Goal: Task Accomplishment & Management: Complete application form

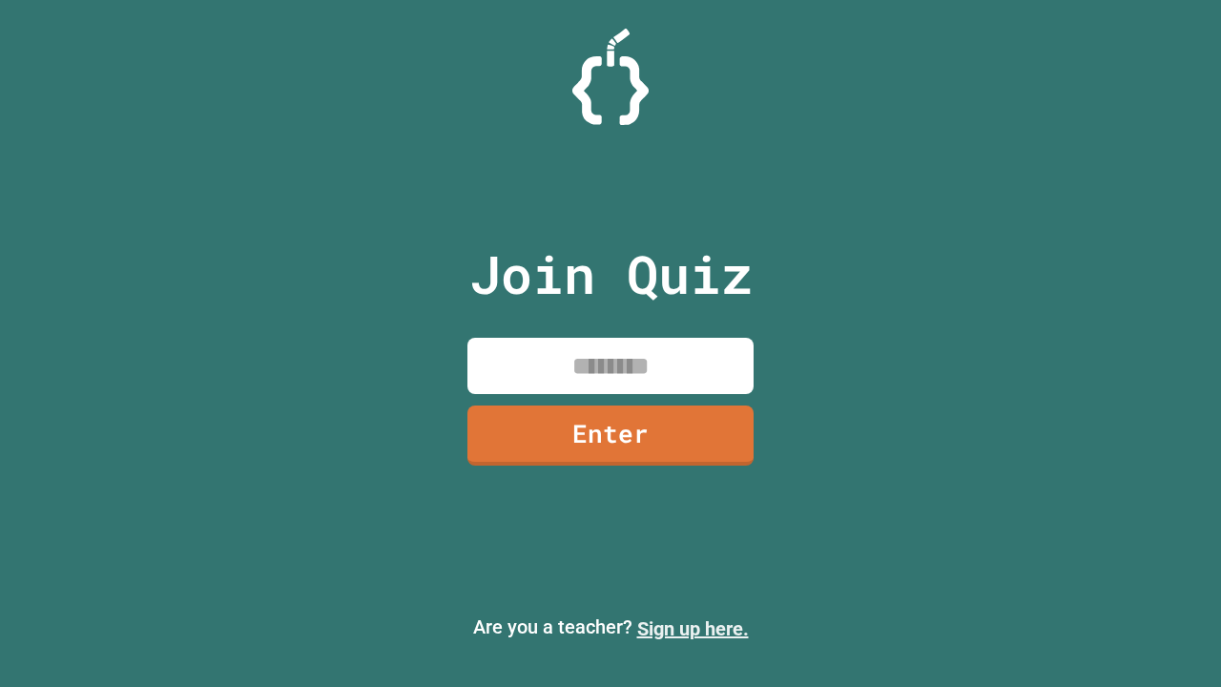
click at [693, 629] on link "Sign up here." at bounding box center [693, 628] width 112 height 23
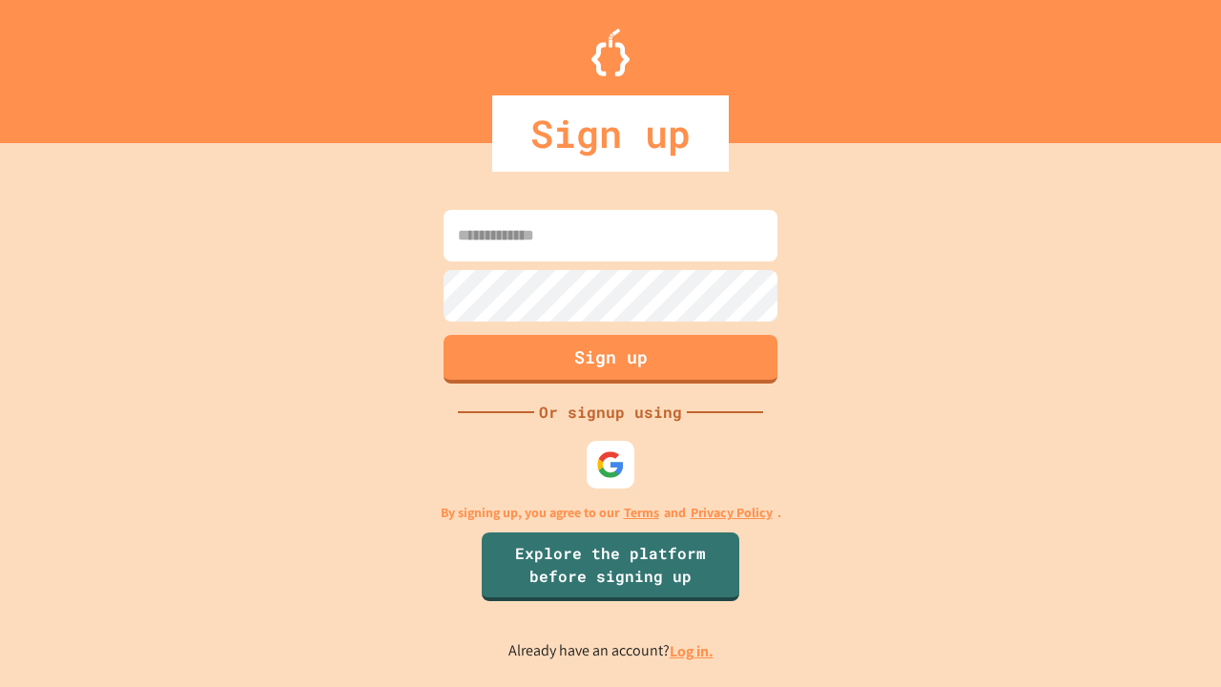
click at [693, 651] on link "Log in." at bounding box center [692, 651] width 44 height 20
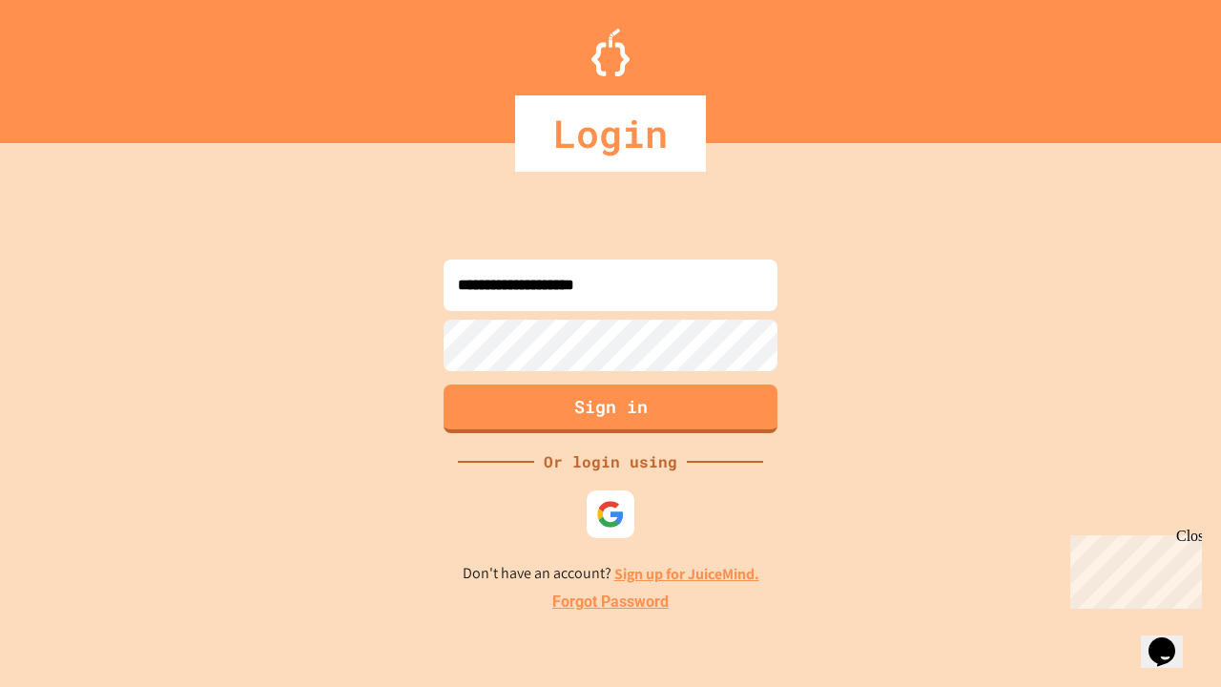
type input "**********"
